Goal: Navigation & Orientation: Find specific page/section

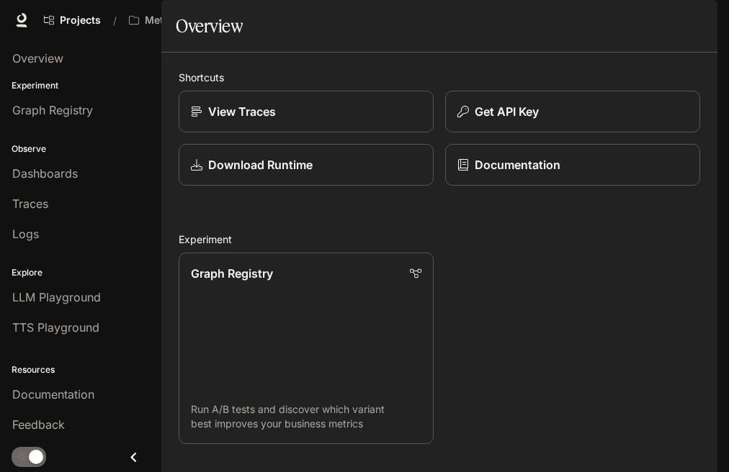
click at [434, 22] on span "Character Studio" at bounding box center [441, 21] width 80 height 18
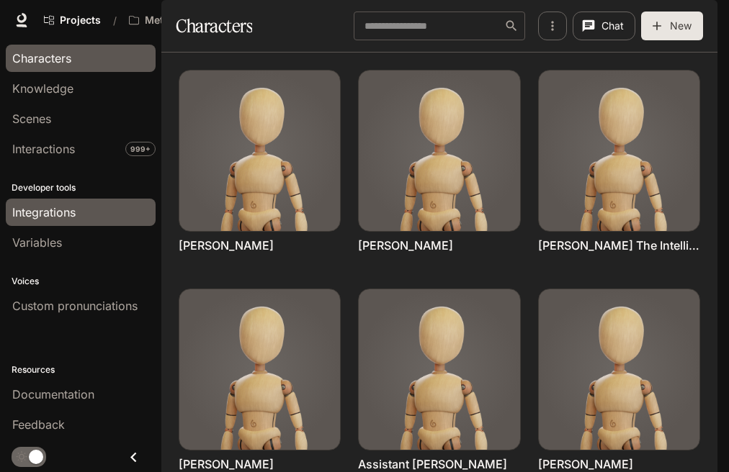
click at [26, 211] on span "Integrations" at bounding box center [43, 212] width 63 height 17
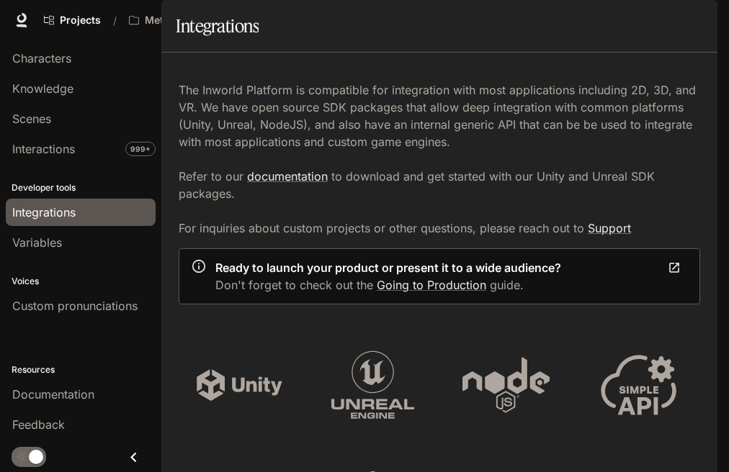
scroll to position [936, 0]
